Goal: Information Seeking & Learning: Learn about a topic

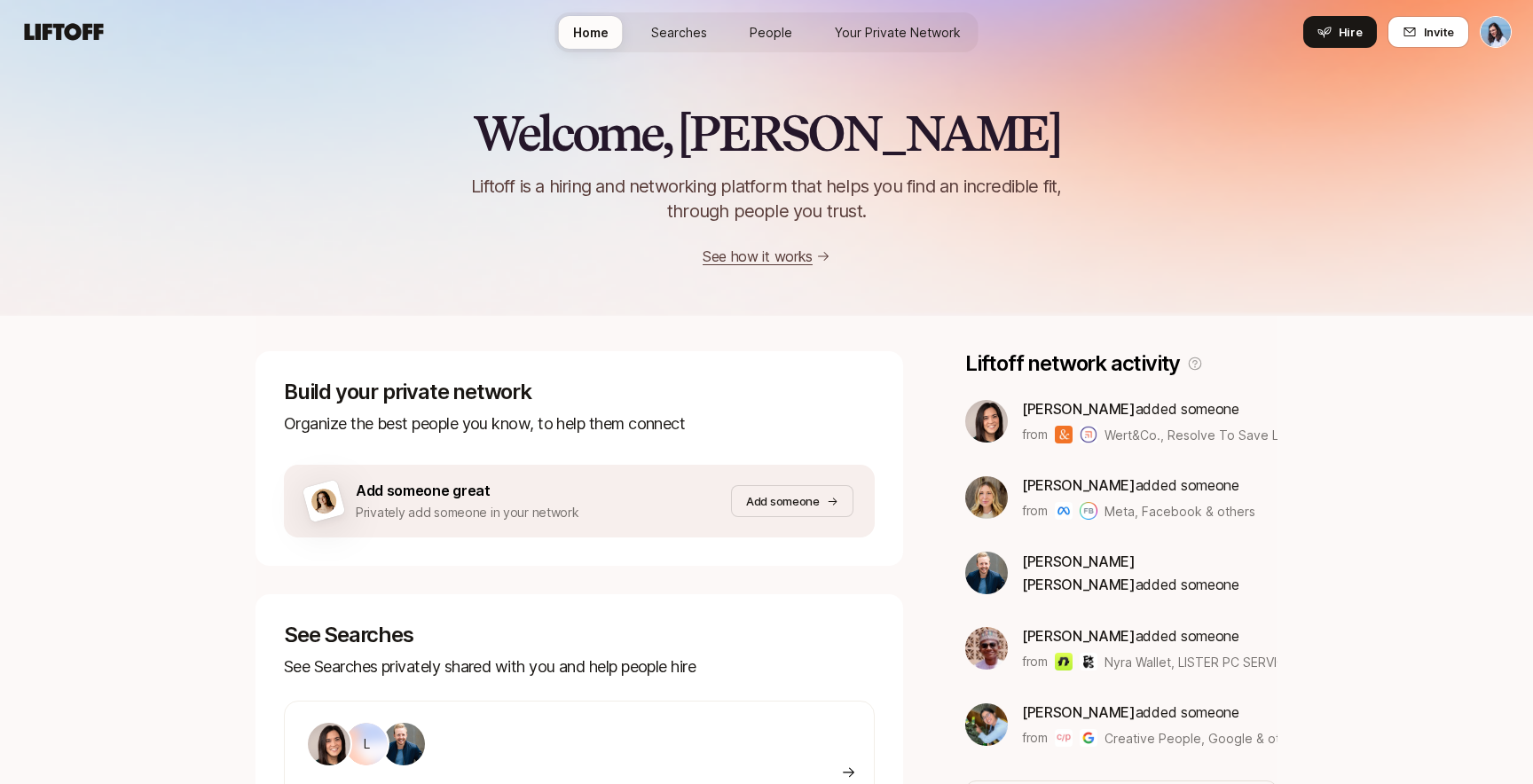
click at [685, 24] on span "Searches" at bounding box center [679, 32] width 56 height 18
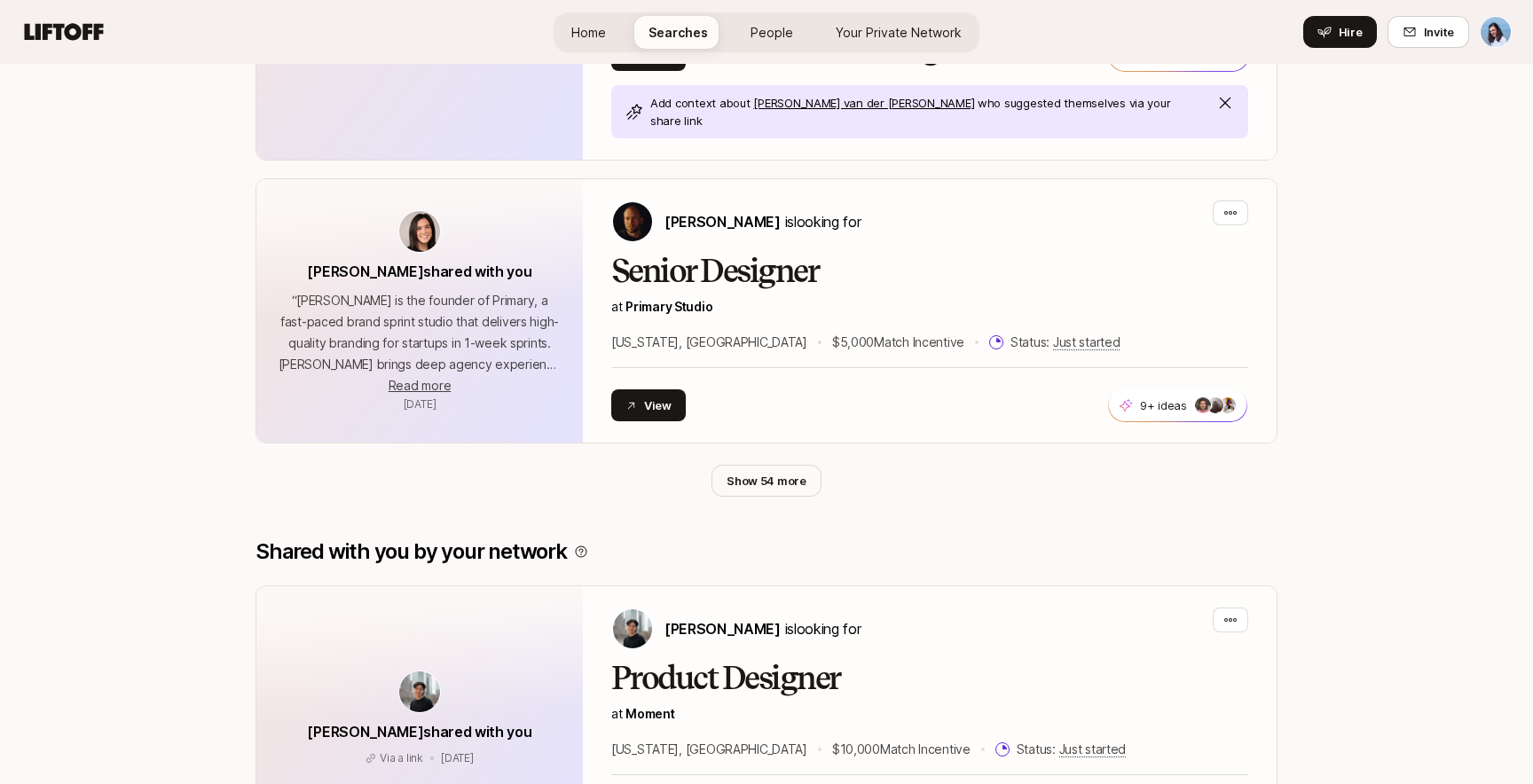
scroll to position [961, 0]
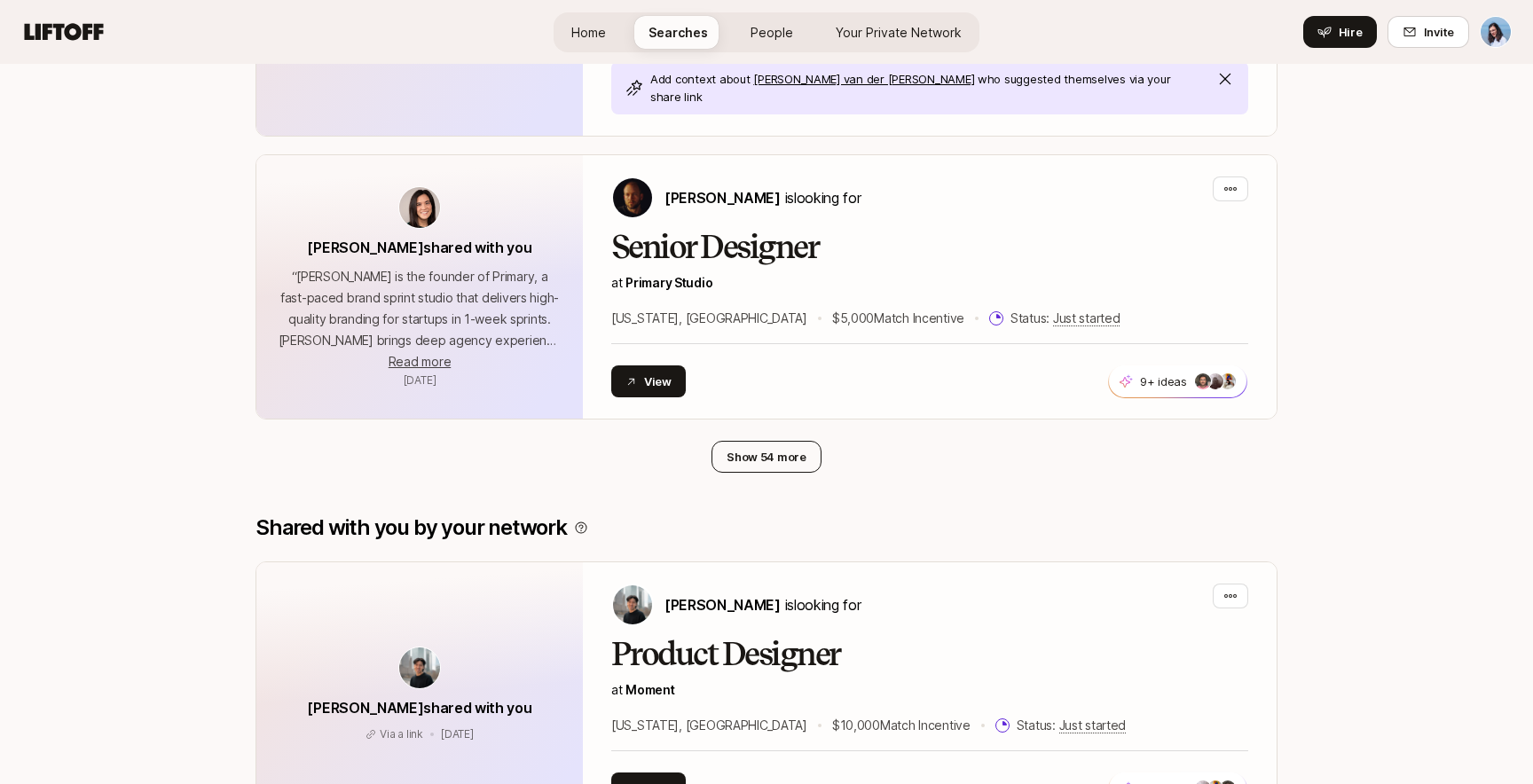
click at [795, 440] on button "Show 54 more" at bounding box center [766, 456] width 110 height 32
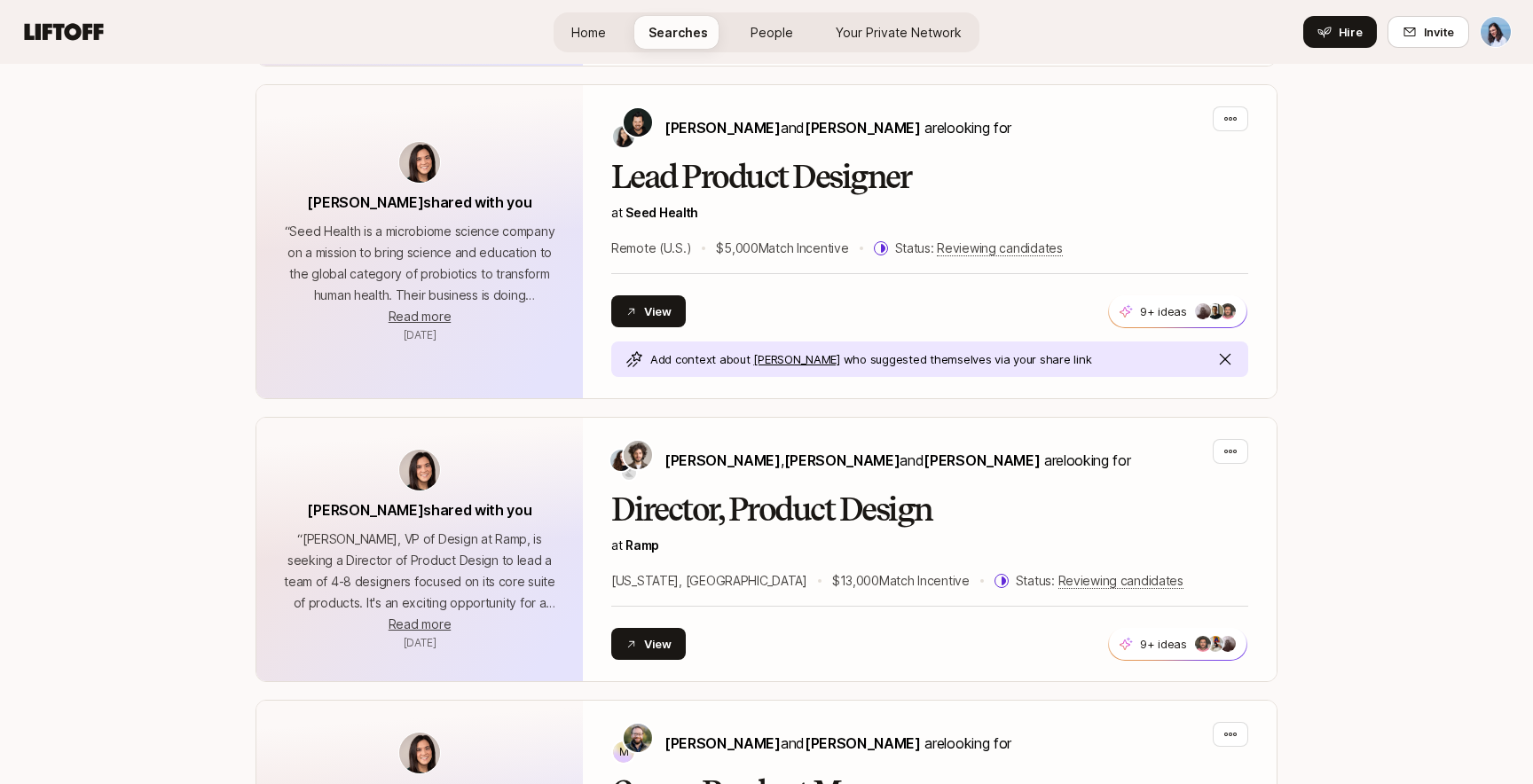
scroll to position [2669, 0]
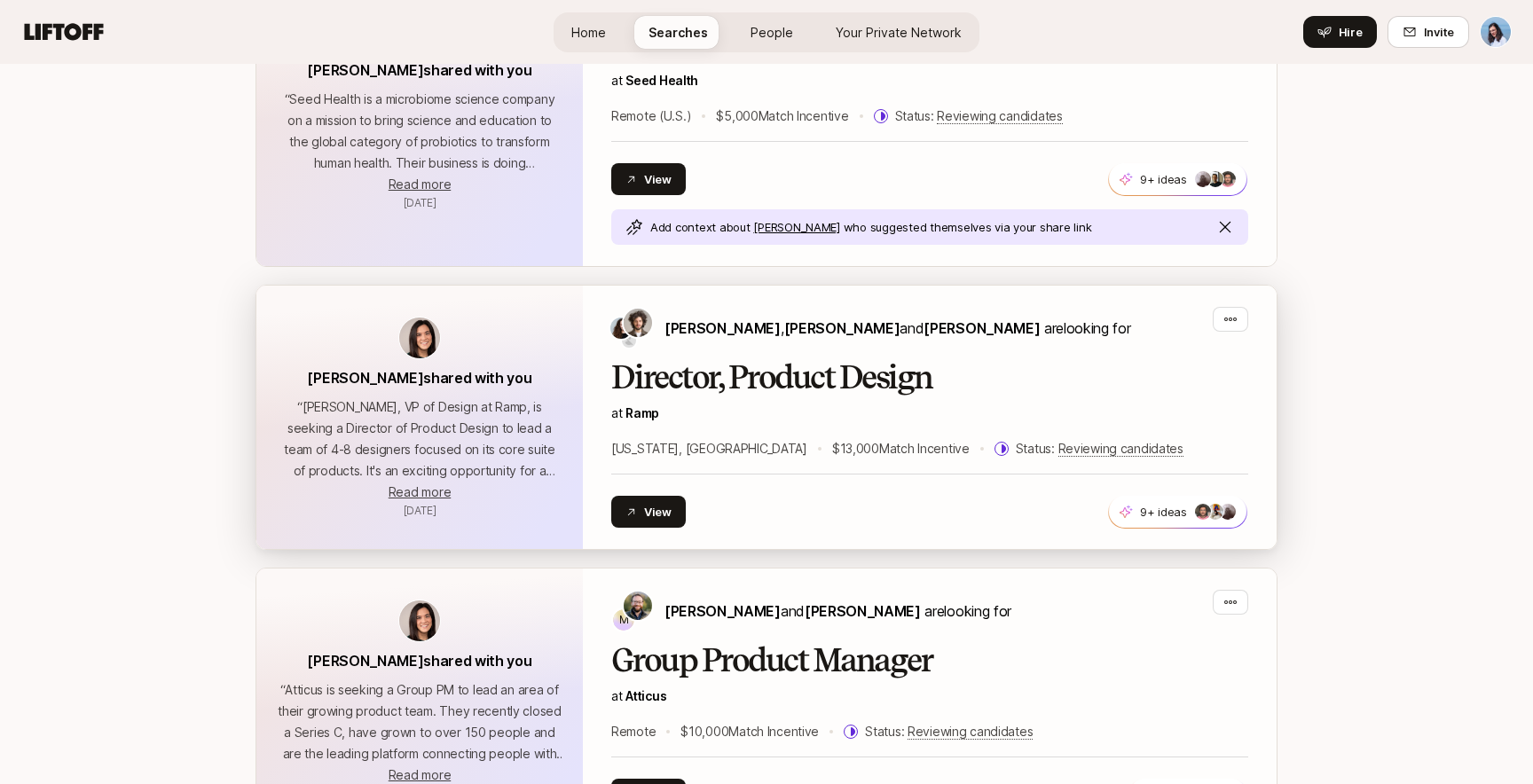
click at [885, 403] on p "at Ramp" at bounding box center [929, 413] width 637 height 21
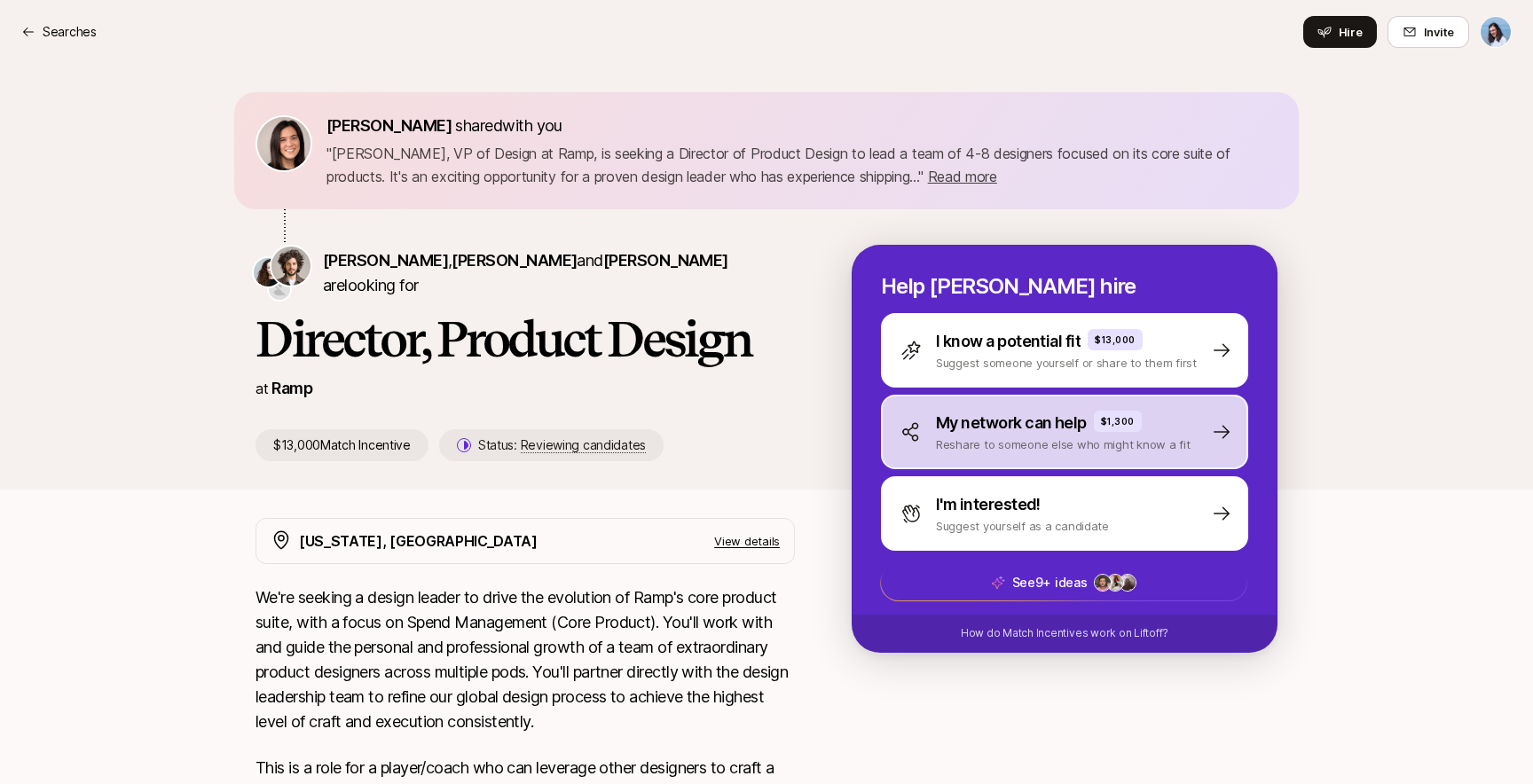
click at [1107, 461] on div "My network can help $1,300 Reshare to someone else who might know a fit" at bounding box center [1064, 431] width 367 height 74
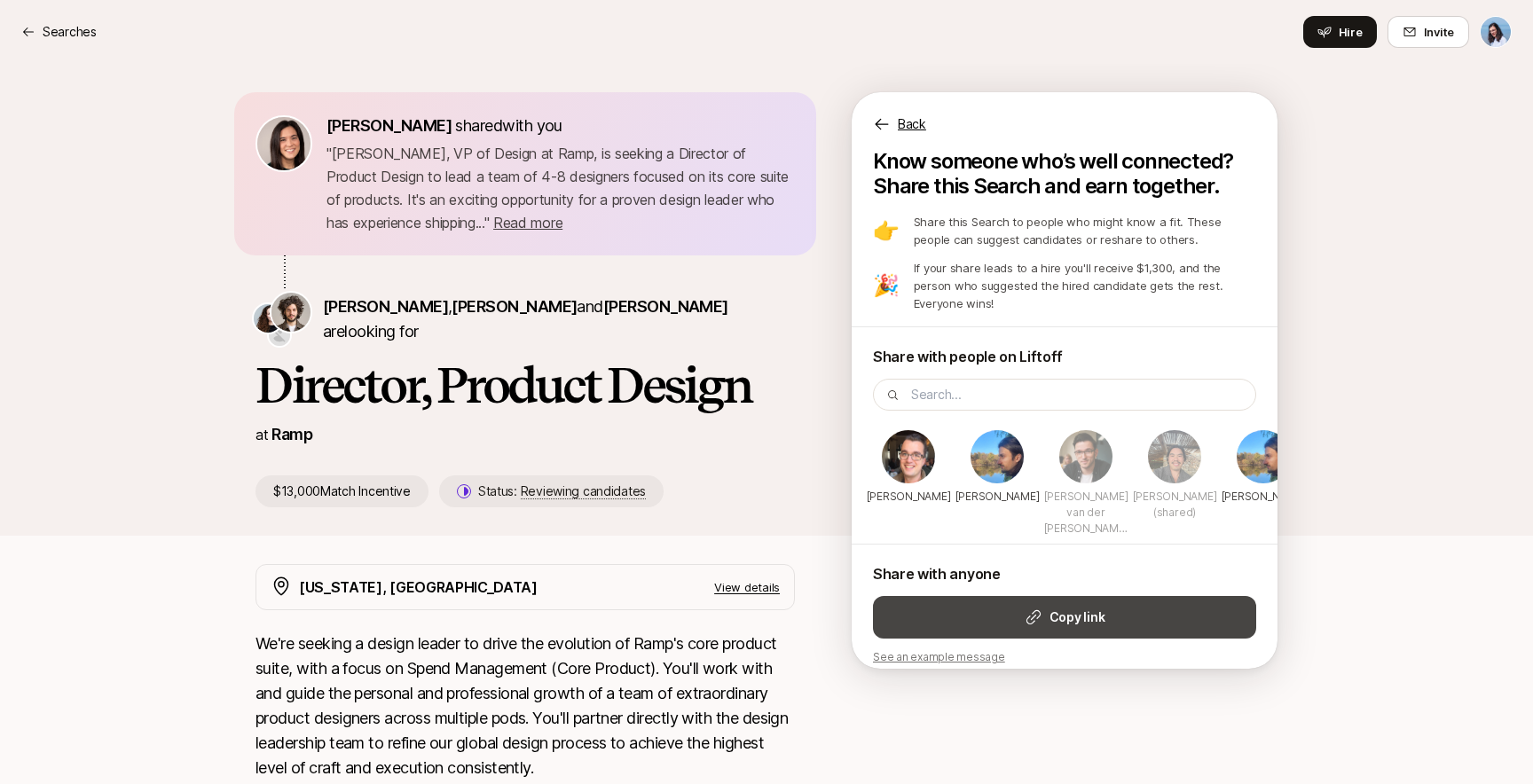
click at [1033, 608] on icon at bounding box center [1033, 616] width 17 height 17
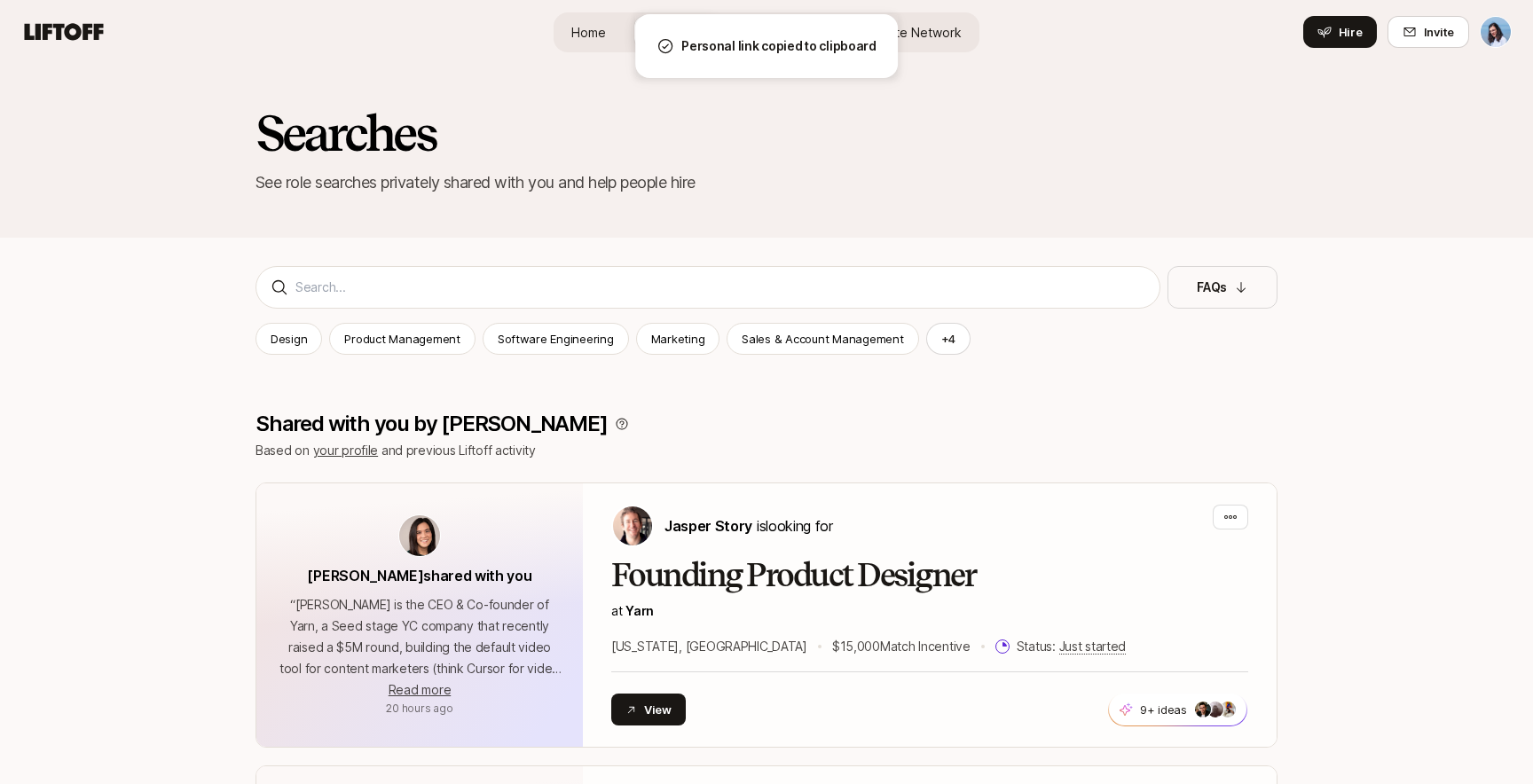
scroll to position [2658, 0]
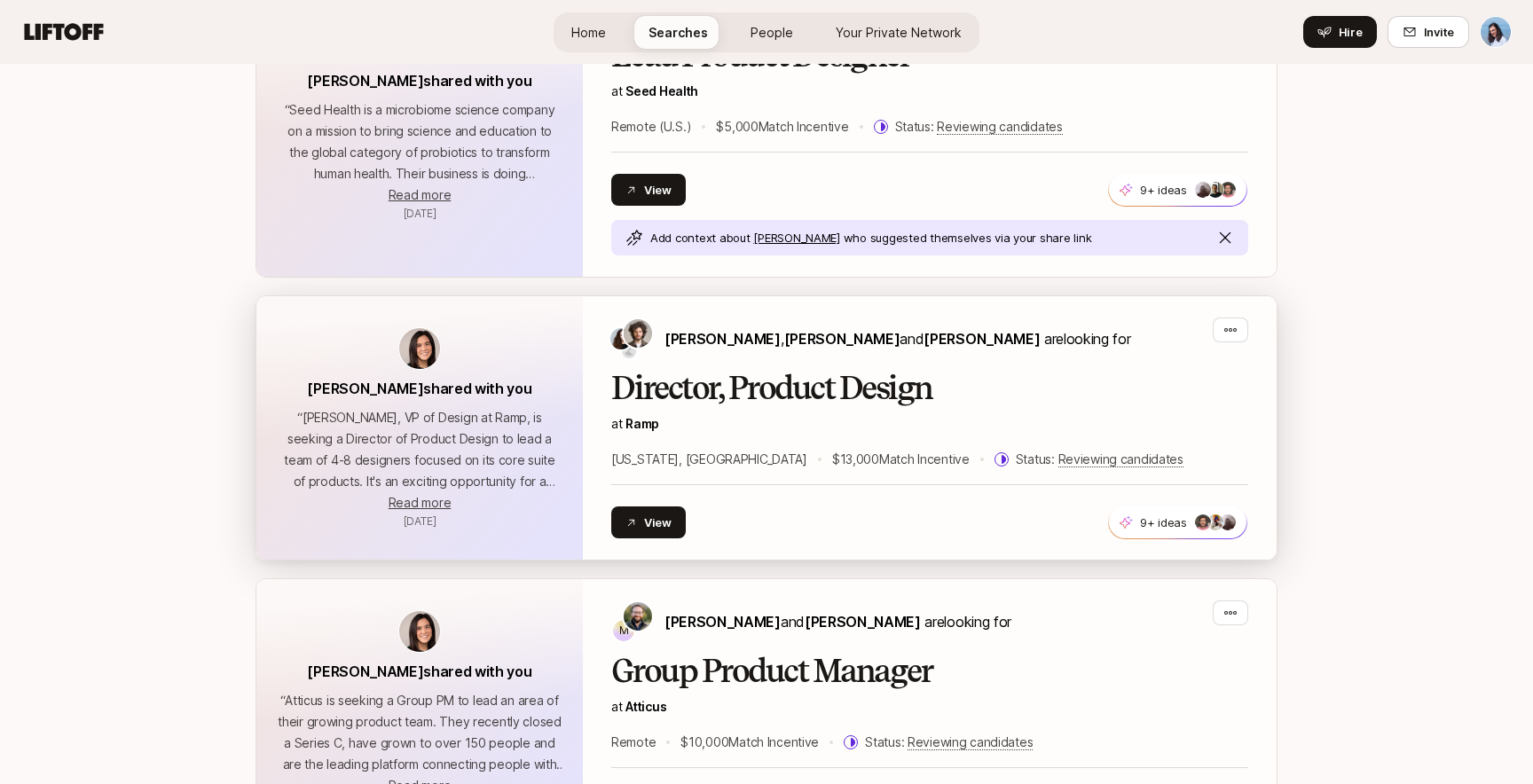
click at [836, 370] on h2 "Director, Product Design" at bounding box center [929, 388] width 637 height 36
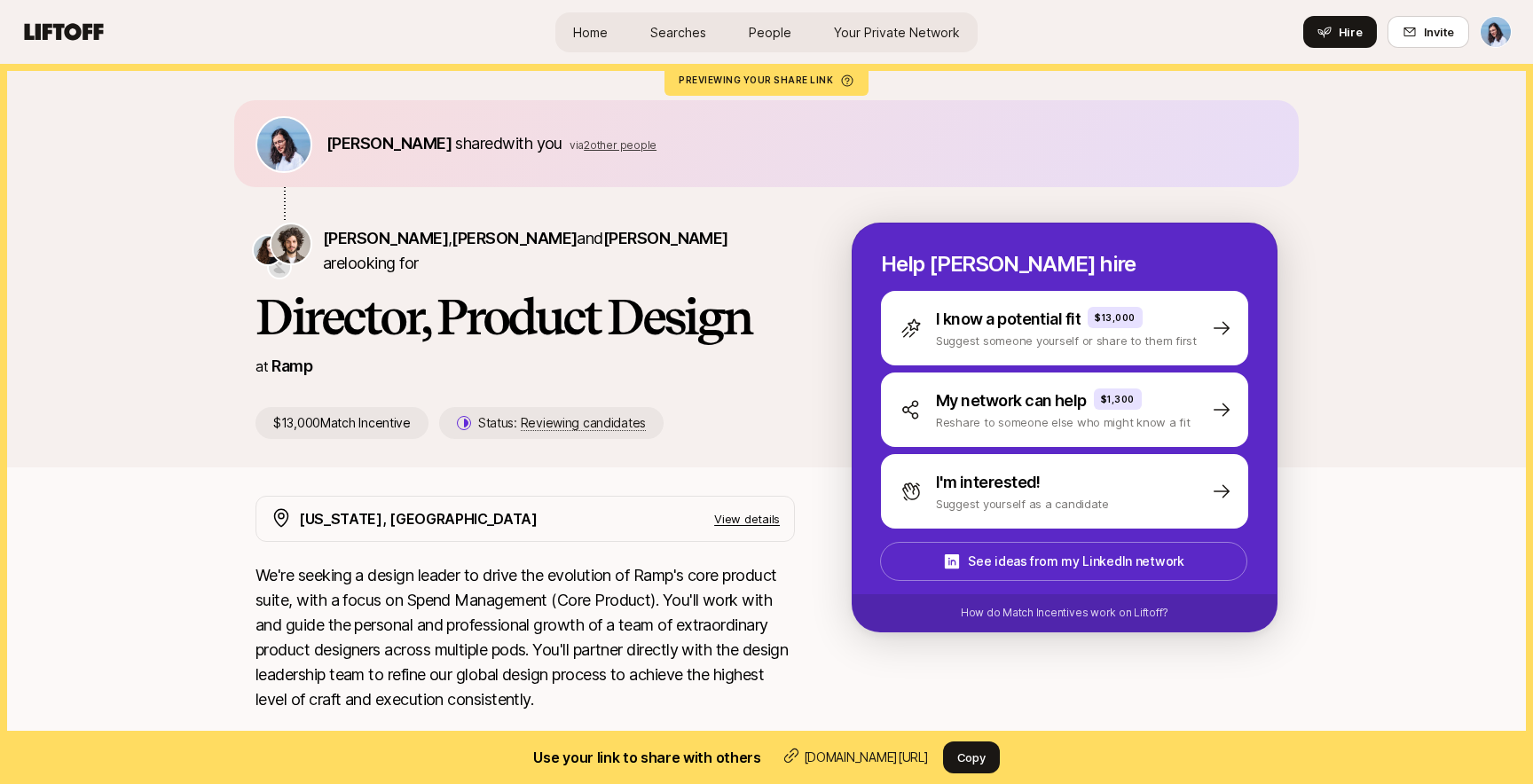
scroll to position [37, 0]
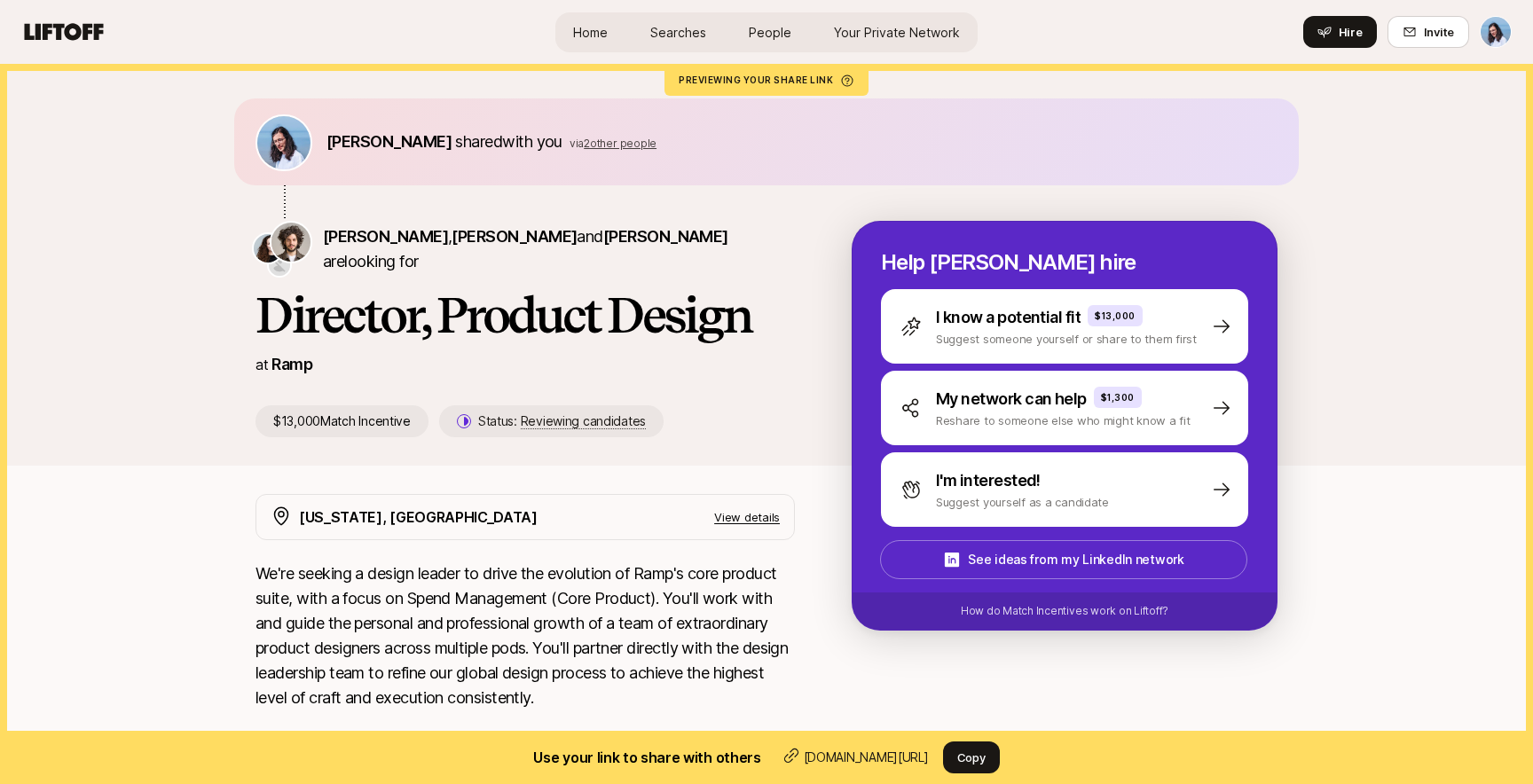
click at [583, 140] on span "2 other people" at bounding box center [619, 143] width 72 height 14
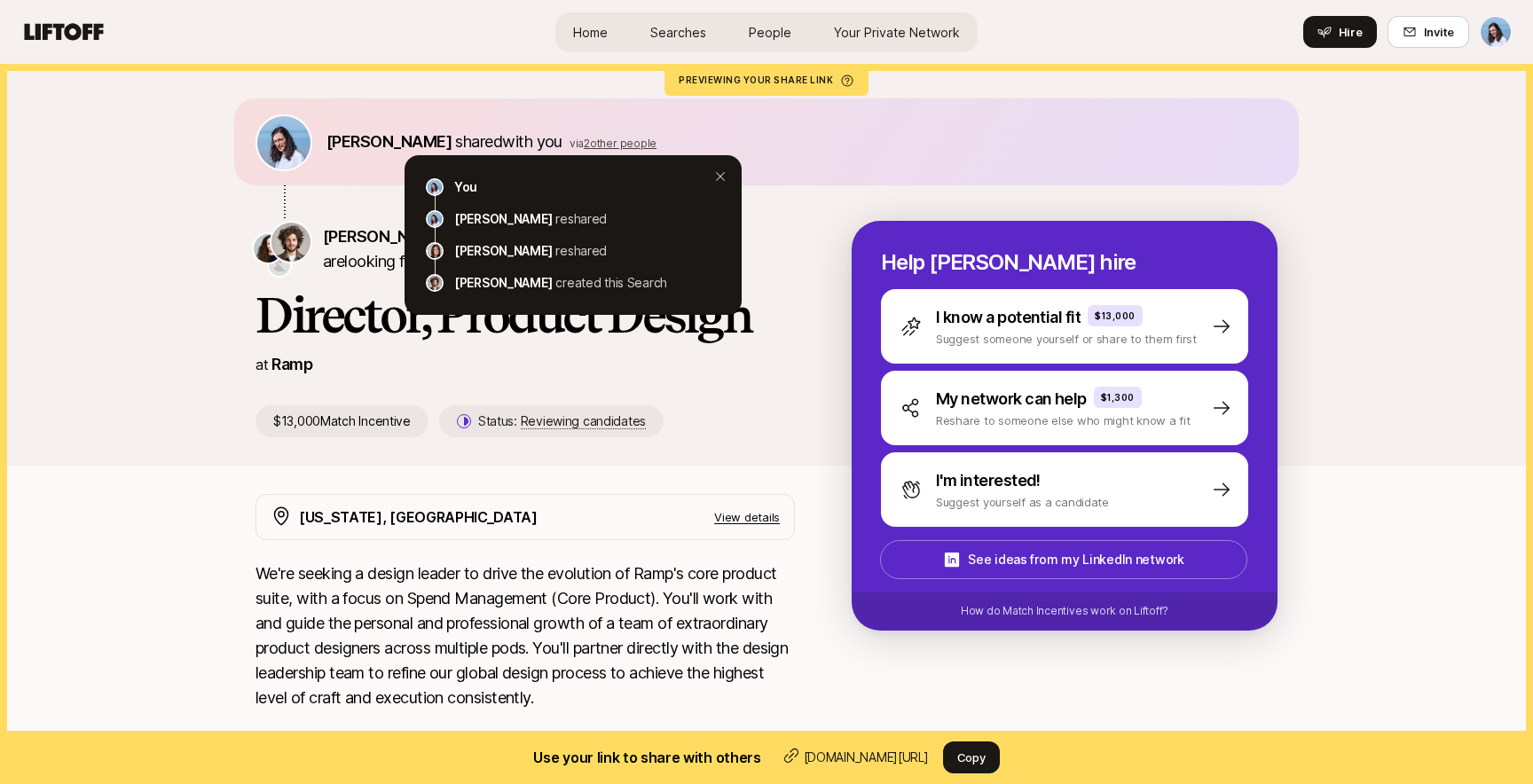
click at [804, 338] on div "[PERSON_NAME] , [PERSON_NAME] and [PERSON_NAME] are looking for Director, Produ…" at bounding box center [553, 329] width 596 height 216
click at [722, 175] on icon at bounding box center [719, 176] width 21 height 21
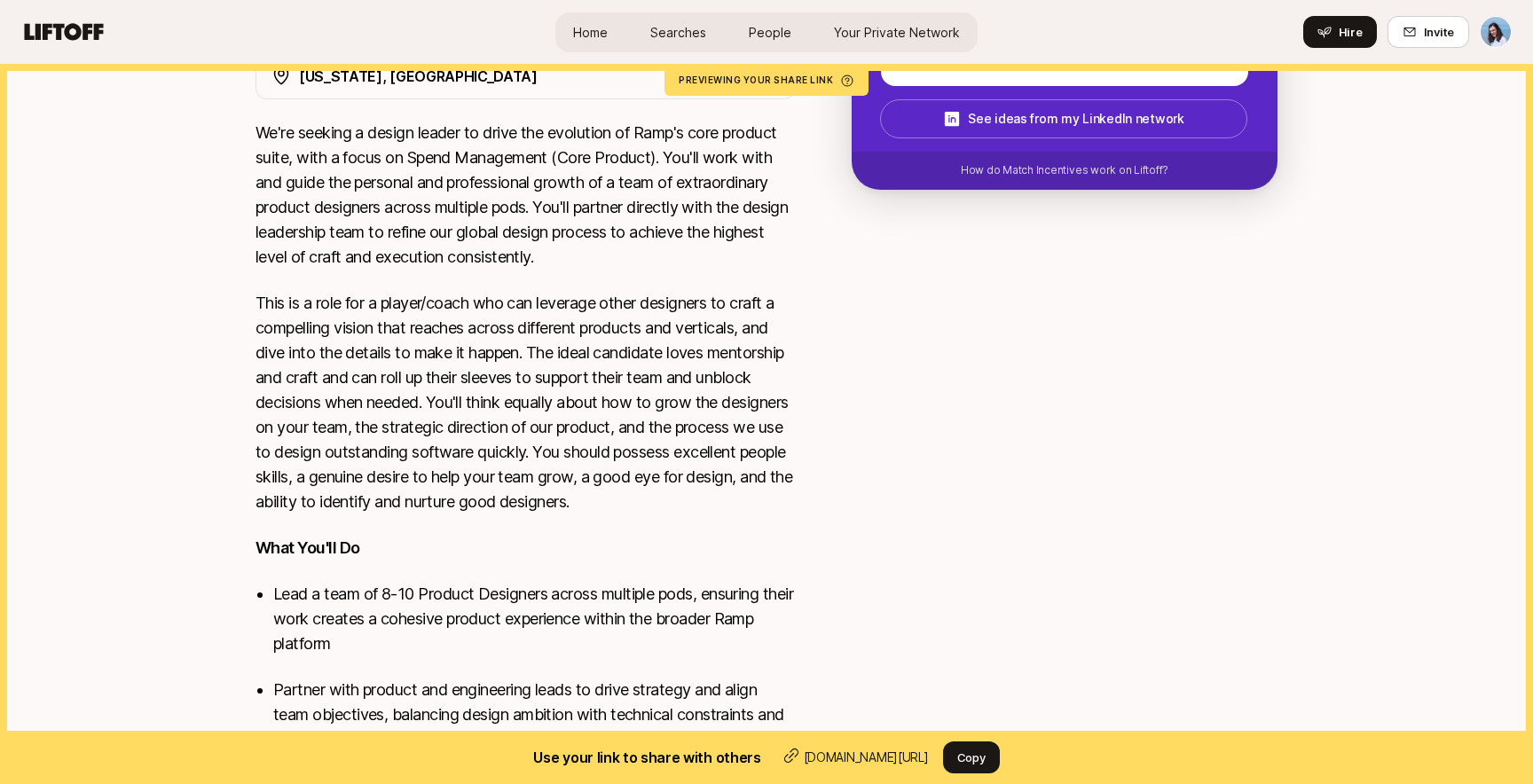
scroll to position [0, 0]
